Goal: Task Accomplishment & Management: Manage account settings

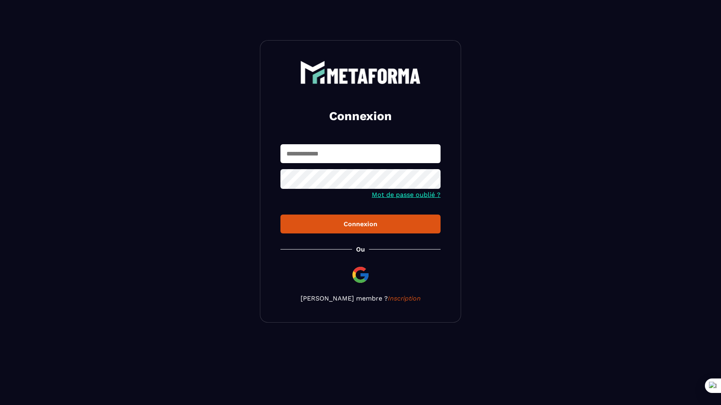
click at [331, 152] on input "text" at bounding box center [360, 153] width 160 height 19
paste input "**********"
type input "**********"
click at [362, 224] on div "Connexion" at bounding box center [360, 224] width 147 height 8
